Goal: Check status

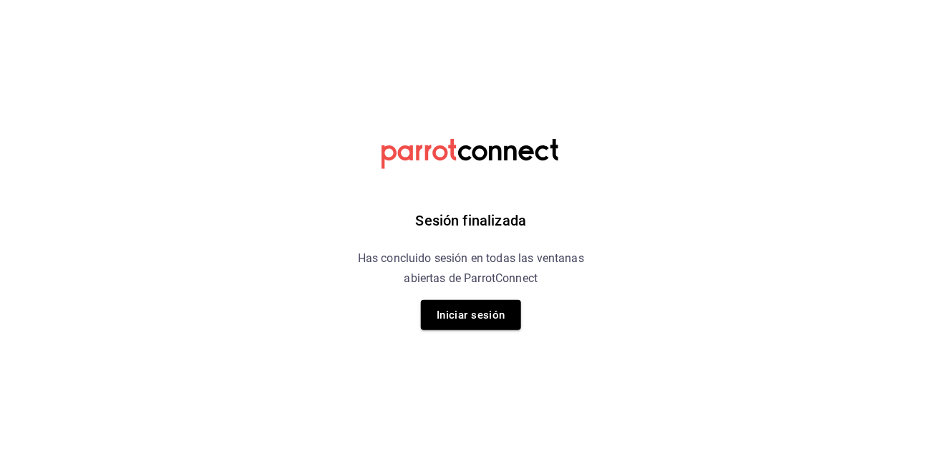
click at [477, 319] on button "Iniciar sesión" at bounding box center [471, 315] width 100 height 30
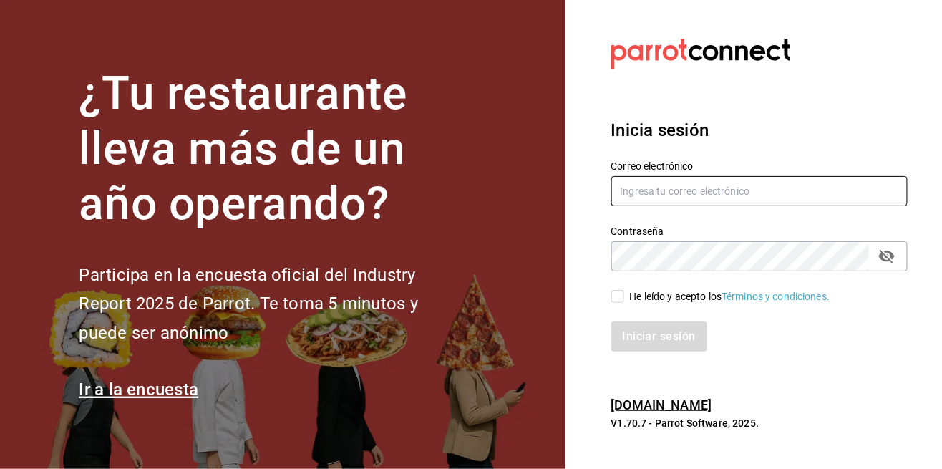
click at [739, 206] on input "text" at bounding box center [760, 191] width 297 height 30
type input "[PERSON_NAME][EMAIL_ADDRESS][DOMAIN_NAME]"
click at [619, 303] on input "He leído y acepto los Términos y condiciones." at bounding box center [618, 296] width 13 height 13
checkbox input "true"
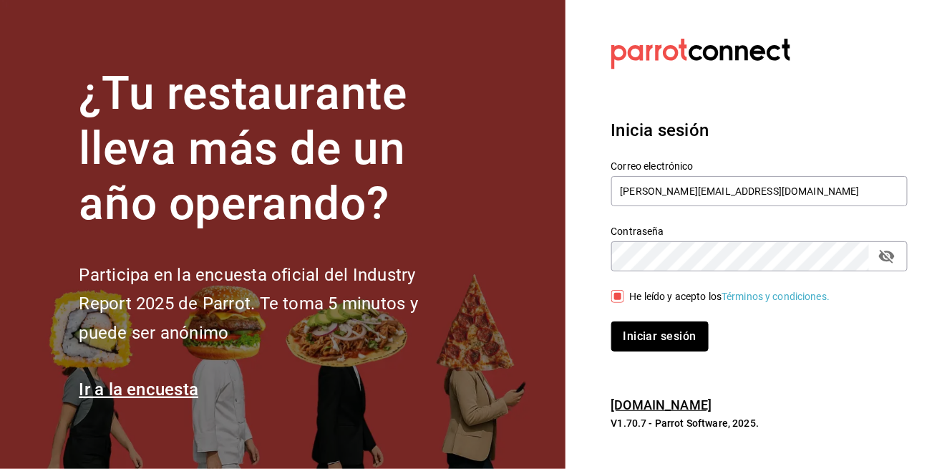
click at [659, 352] on button "Iniciar sesión" at bounding box center [660, 337] width 97 height 30
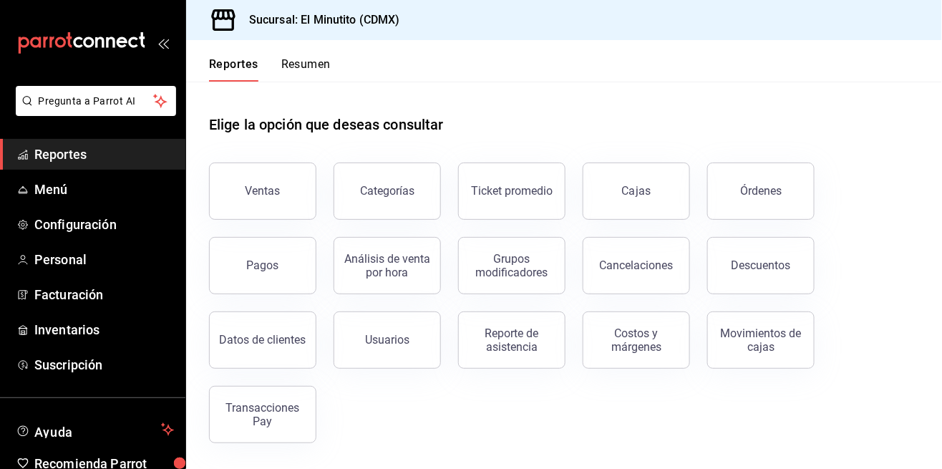
click at [625, 203] on link "Cajas" at bounding box center [636, 191] width 107 height 57
